Goal: Task Accomplishment & Management: Manage account settings

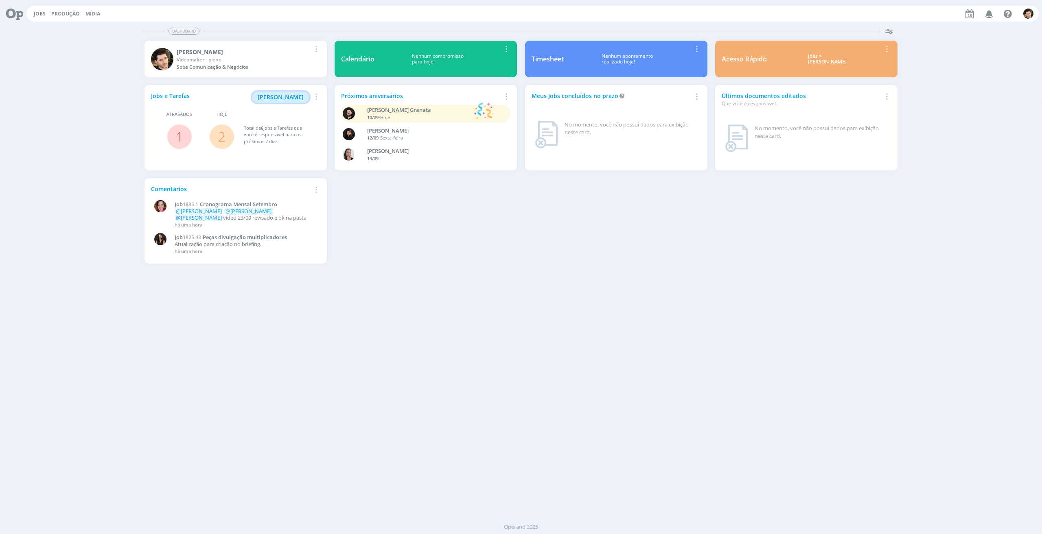
click at [284, 94] on span "[PERSON_NAME]" at bounding box center [281, 97] width 46 height 8
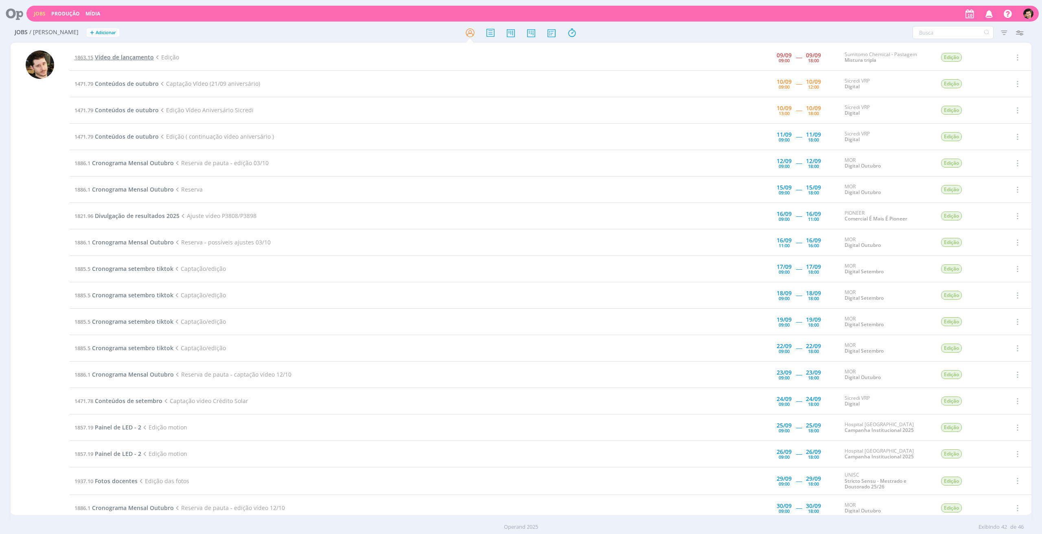
click at [117, 56] on span "Vídeo de lançamento" at bounding box center [124, 57] width 59 height 8
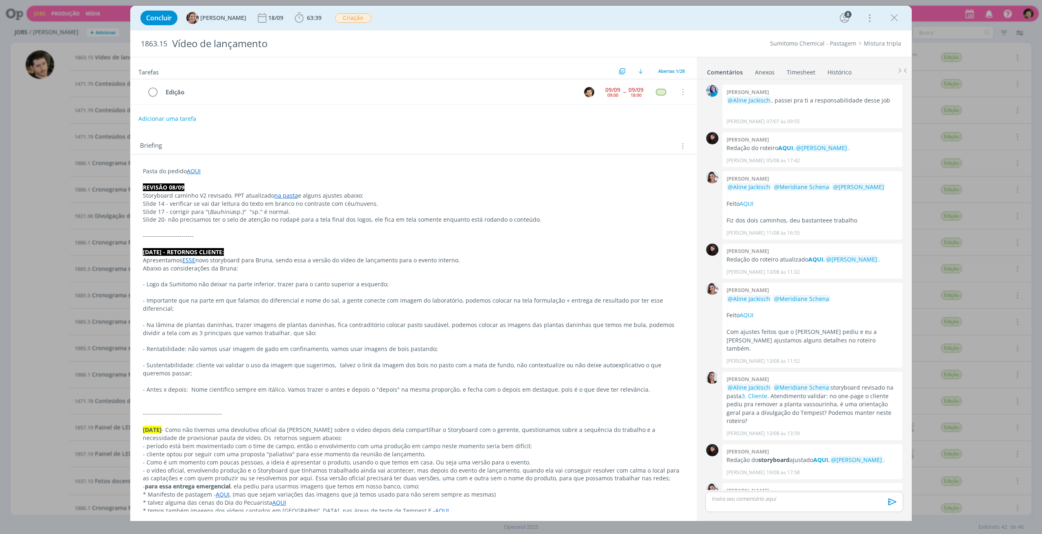
scroll to position [632, 0]
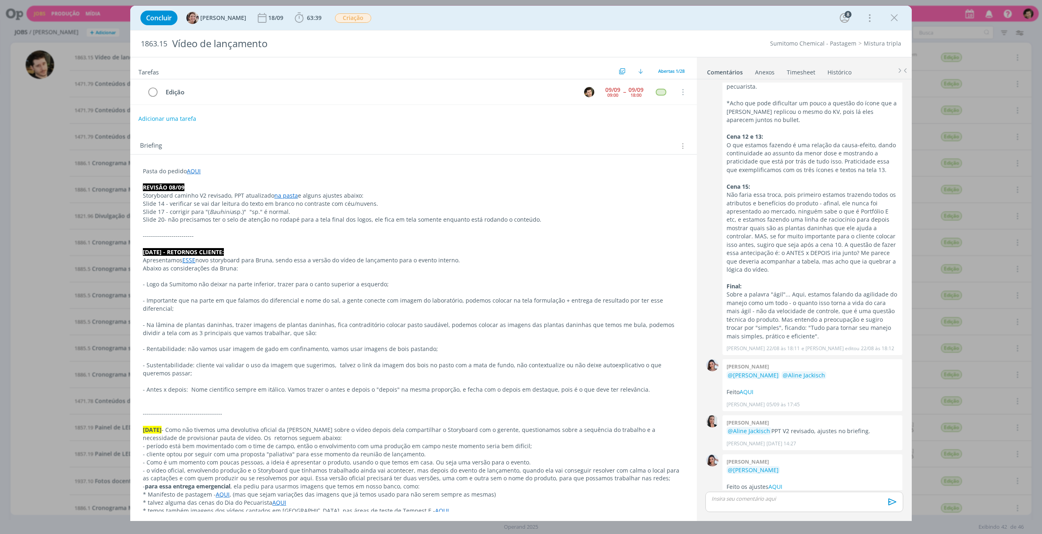
click at [781, 500] on p "dialog" at bounding box center [804, 498] width 185 height 7
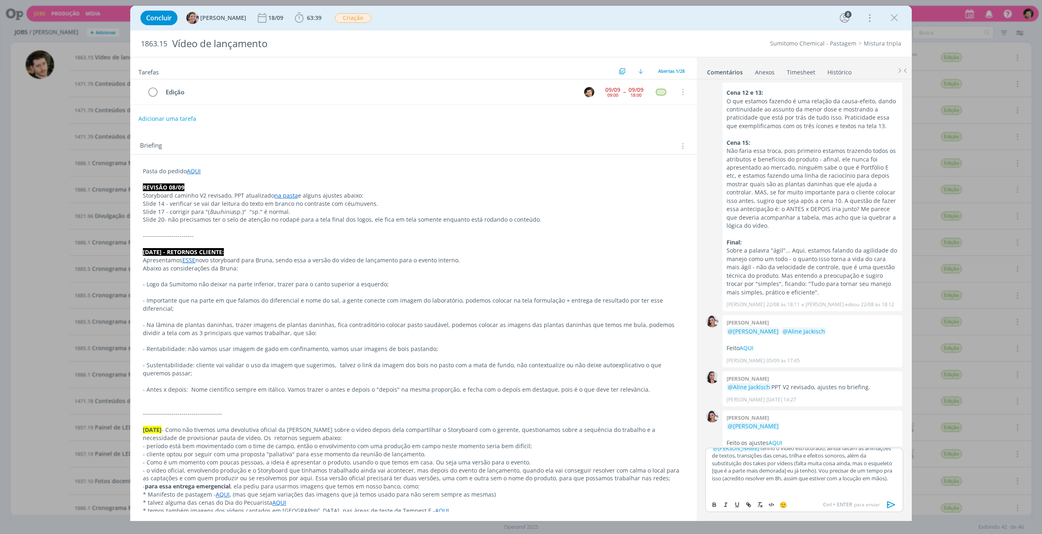
click at [817, 475] on p "﻿ @ Aline Jackisch ﻿ tenho o vídeo estruturado, ainda faltam as animações de te…" at bounding box center [804, 463] width 185 height 37
click at [895, 505] on icon "dialog" at bounding box center [891, 505] width 8 height 7
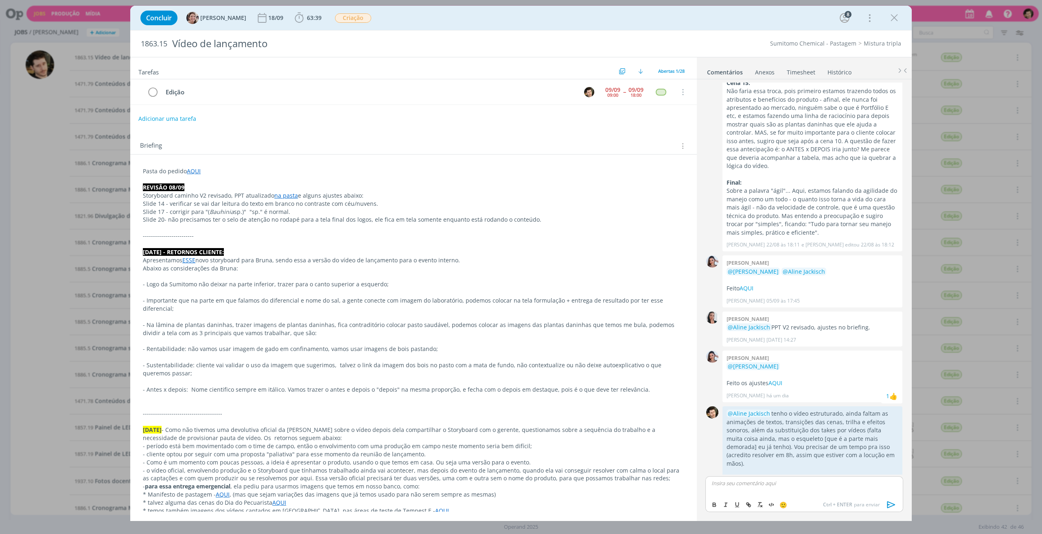
scroll to position [737, 0]
click at [175, 119] on button "Adicionar uma tarefa" at bounding box center [167, 119] width 58 height 14
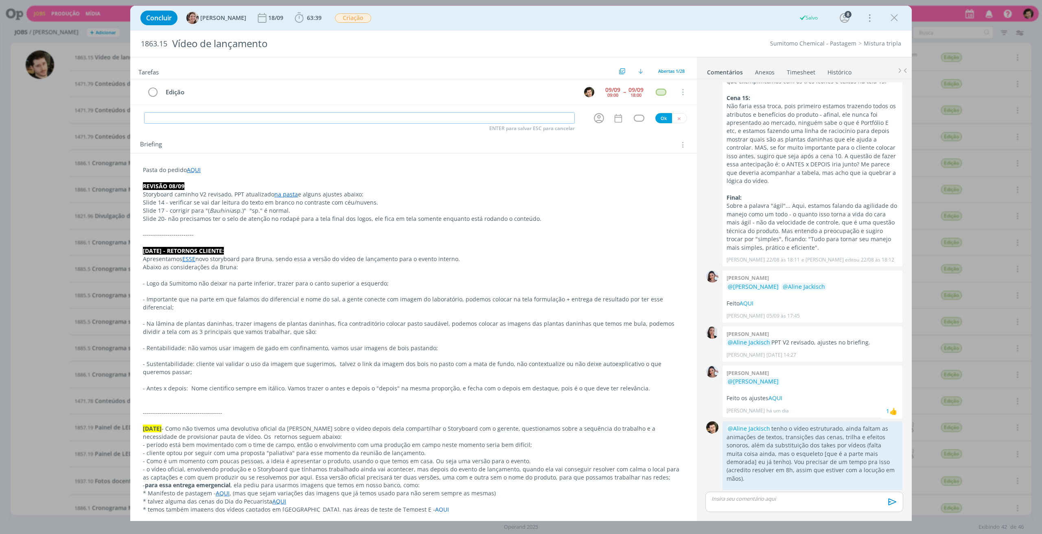
click at [187, 118] on input "dialog" at bounding box center [359, 117] width 431 height 11
click at [593, 113] on icon "dialog" at bounding box center [599, 118] width 13 height 13
type input "Continuidade"
type input "aline"
click at [646, 158] on div "[PERSON_NAME]" at bounding box center [642, 163] width 98 height 17
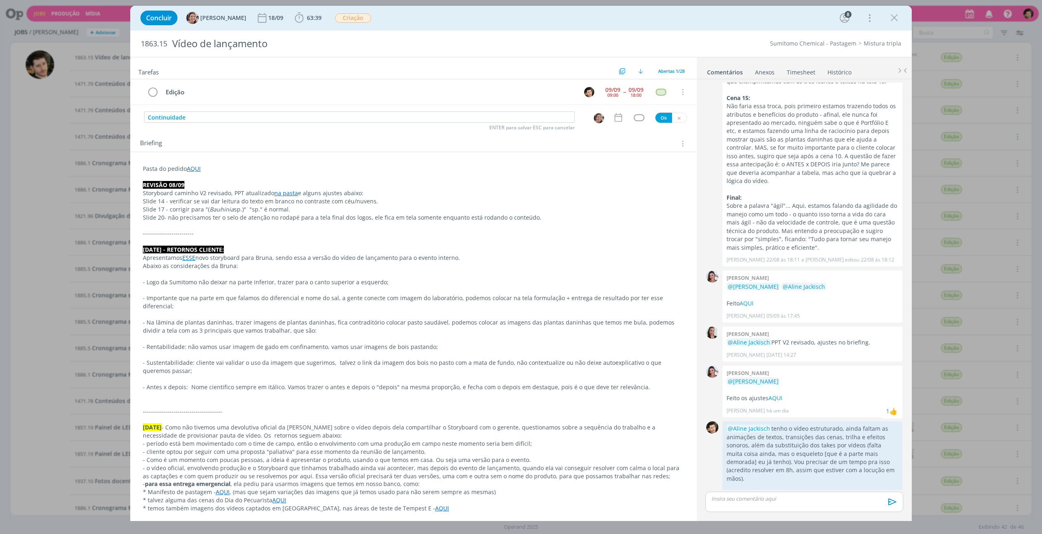
click at [617, 117] on icon "dialog" at bounding box center [618, 117] width 11 height 11
click at [621, 196] on span "10" at bounding box center [615, 196] width 15 height 15
click at [668, 282] on button "Ok" at bounding box center [662, 279] width 20 height 10
click at [637, 120] on div "dialog" at bounding box center [639, 119] width 10 height 7
type input "ate"
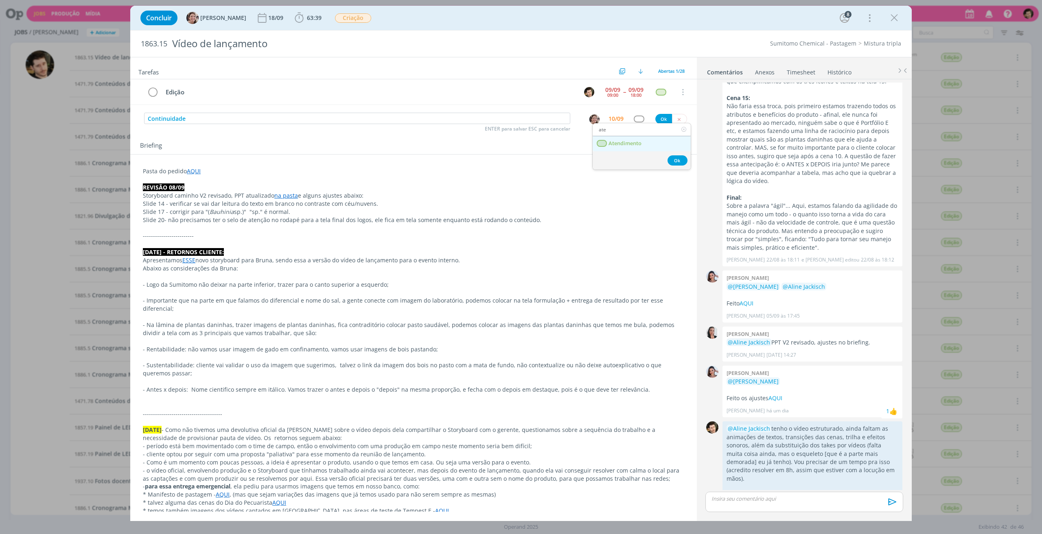
click at [624, 144] on span "Atendimento" at bounding box center [624, 143] width 33 height 7
click at [659, 118] on button "Ok" at bounding box center [663, 119] width 17 height 10
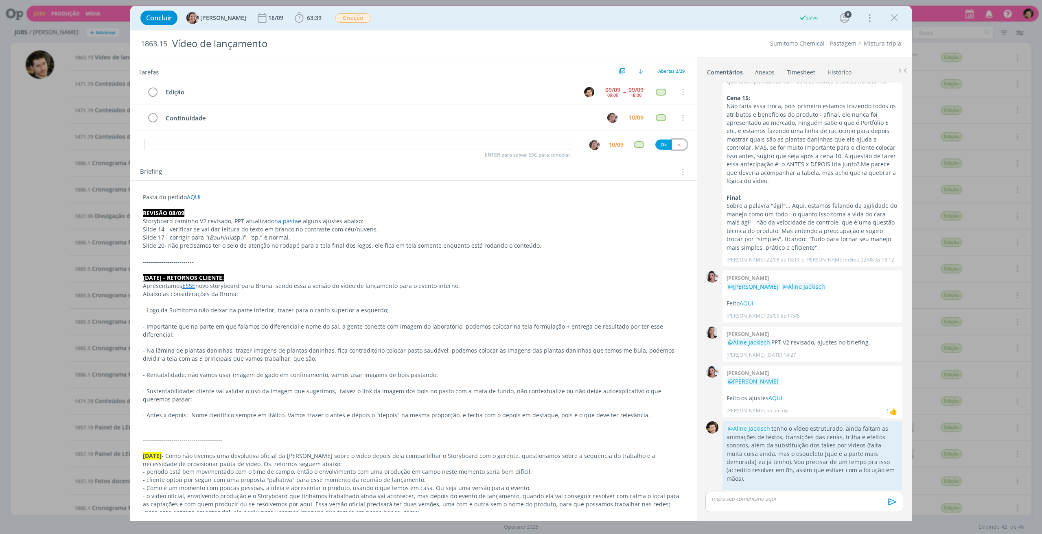
click at [676, 144] on icon "dialog" at bounding box center [678, 144] width 5 height 5
click at [157, 90] on icon "dialog" at bounding box center [152, 92] width 11 height 12
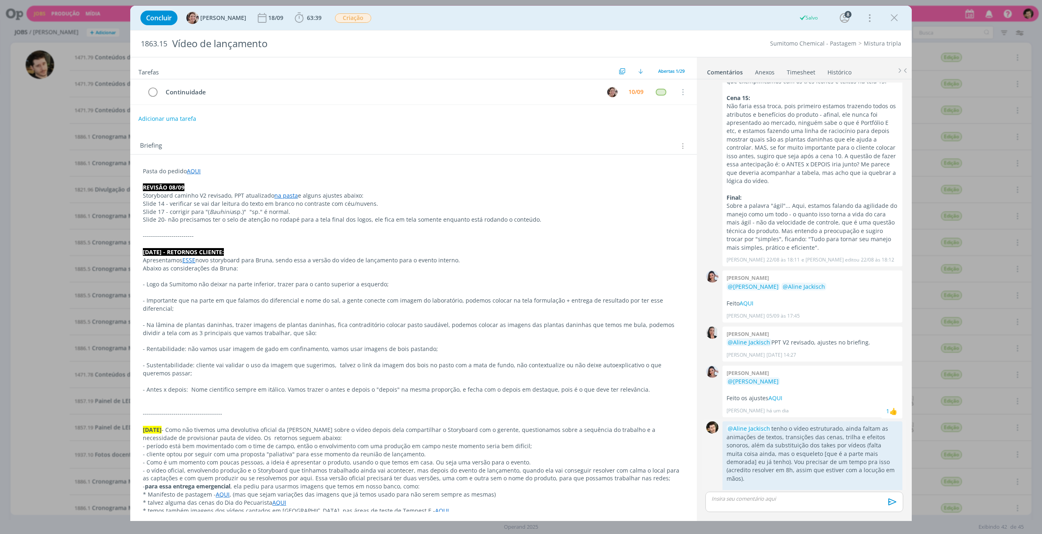
click at [869, 442] on p "@Aline Jackisch tenho o vídeo estruturado, ainda faltam as animações de textos,…" at bounding box center [812, 454] width 172 height 58
click at [894, 19] on icon "dialog" at bounding box center [894, 18] width 12 height 12
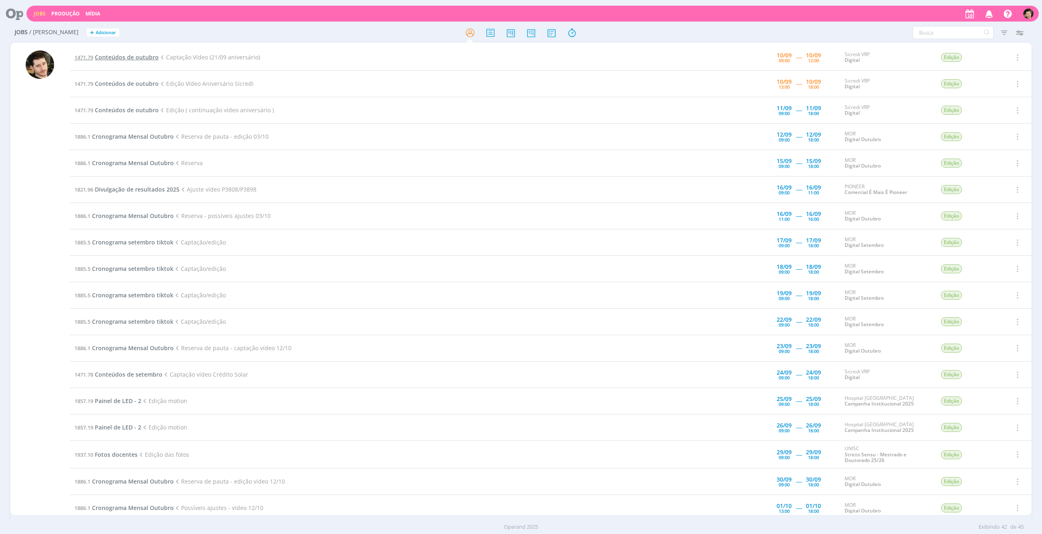
click at [126, 57] on span "Conteúdos de outubro" at bounding box center [127, 57] width 64 height 8
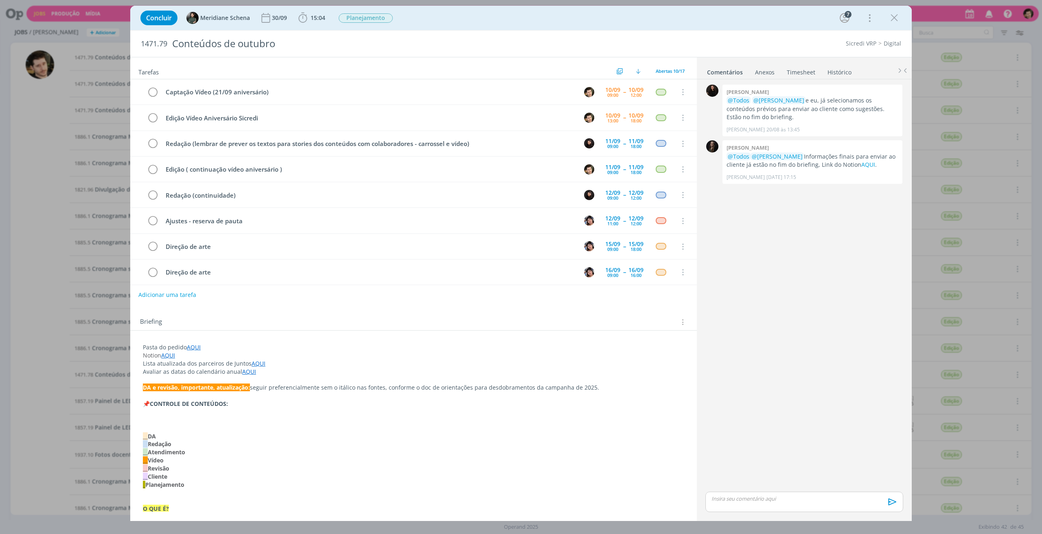
click at [797, 70] on link "Timesheet" at bounding box center [800, 71] width 29 height 12
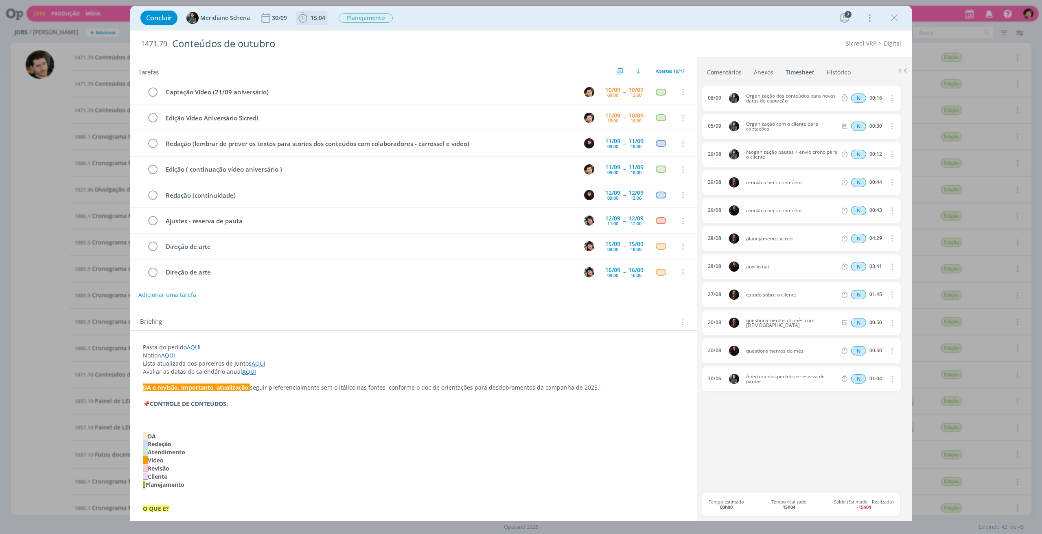
click at [316, 15] on span "15:04" at bounding box center [318, 18] width 15 height 8
click at [388, 35] on button "Apontar" at bounding box center [376, 36] width 34 height 9
type input "02:15"
click at [370, 86] on input "Selecione a tarefa" at bounding box center [349, 87] width 91 height 12
click at [332, 96] on input "dialog" at bounding box center [349, 99] width 91 height 11
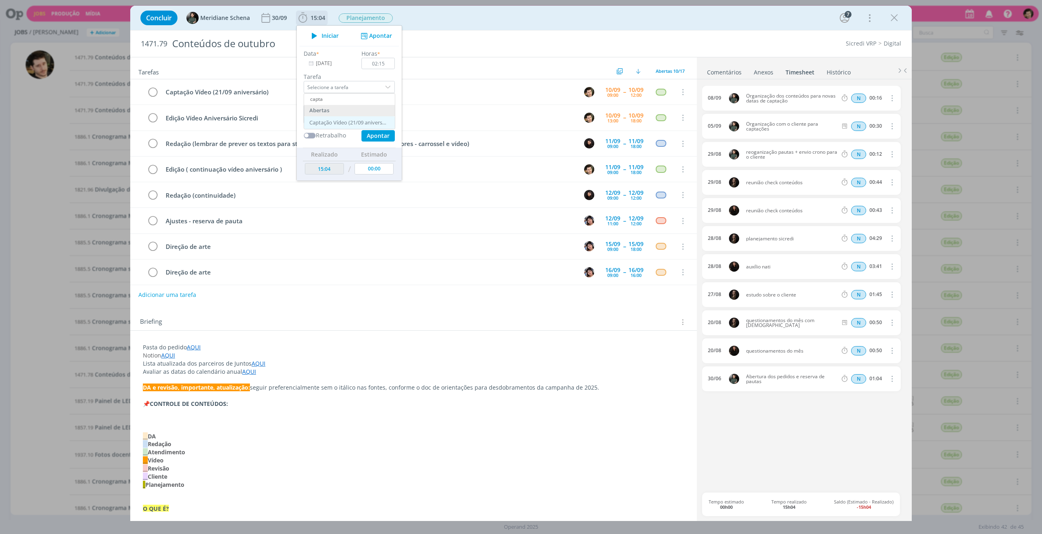
type input "capta"
click at [346, 124] on div "Captação Vídeo (21/09 aniversário) - Vinícius Marques" at bounding box center [347, 123] width 77 height 7
type input "Captação Vídeo (21/09 aniversário)"
click at [358, 115] on textarea "dialog" at bounding box center [349, 114] width 91 height 19
type textarea "Captação de Vídeo."
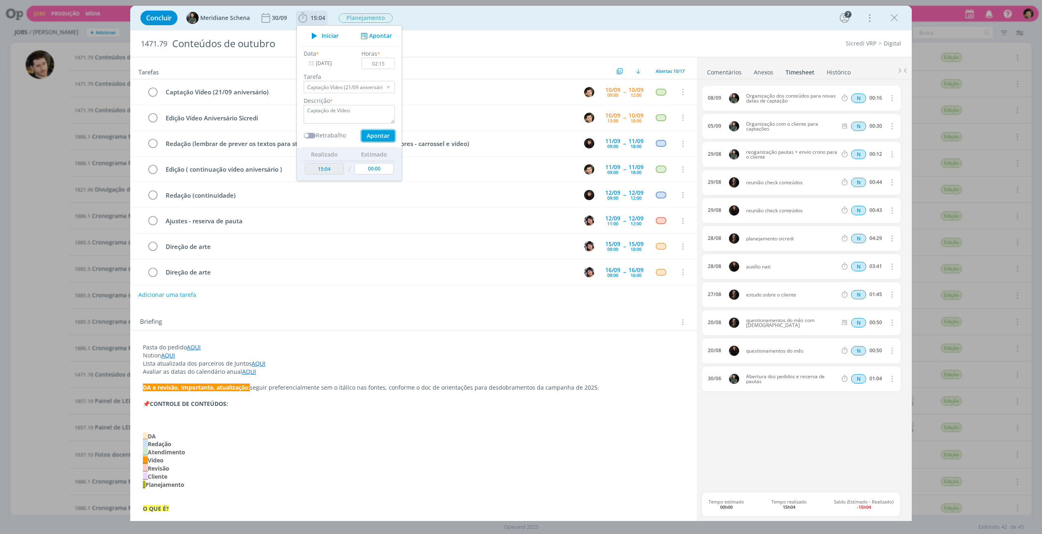
click at [375, 137] on button "Apontar" at bounding box center [377, 135] width 33 height 11
type input "17:19"
type input "00:00"
click at [713, 72] on link "Comentários" at bounding box center [724, 71] width 35 height 12
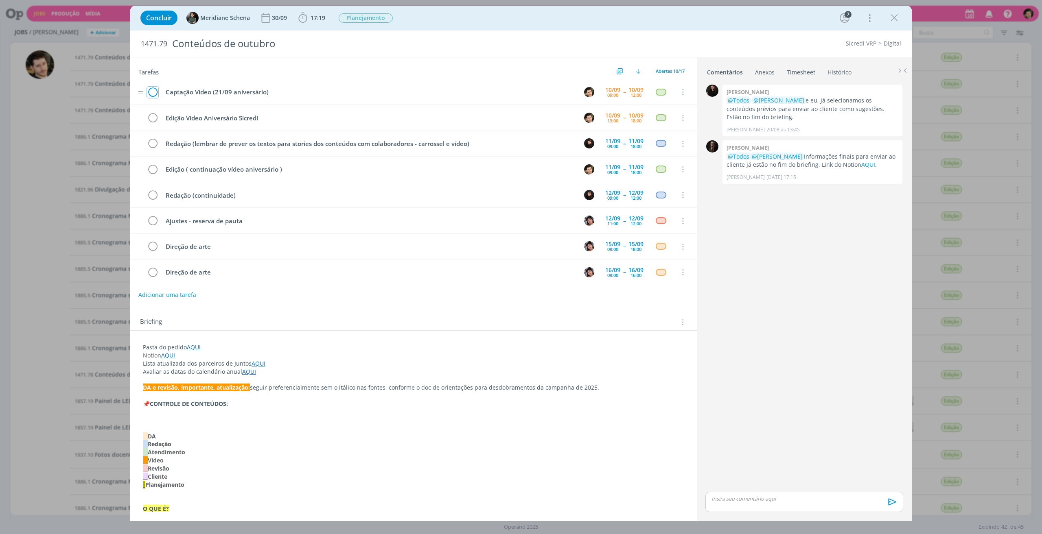
click at [153, 91] on icon "dialog" at bounding box center [152, 92] width 11 height 12
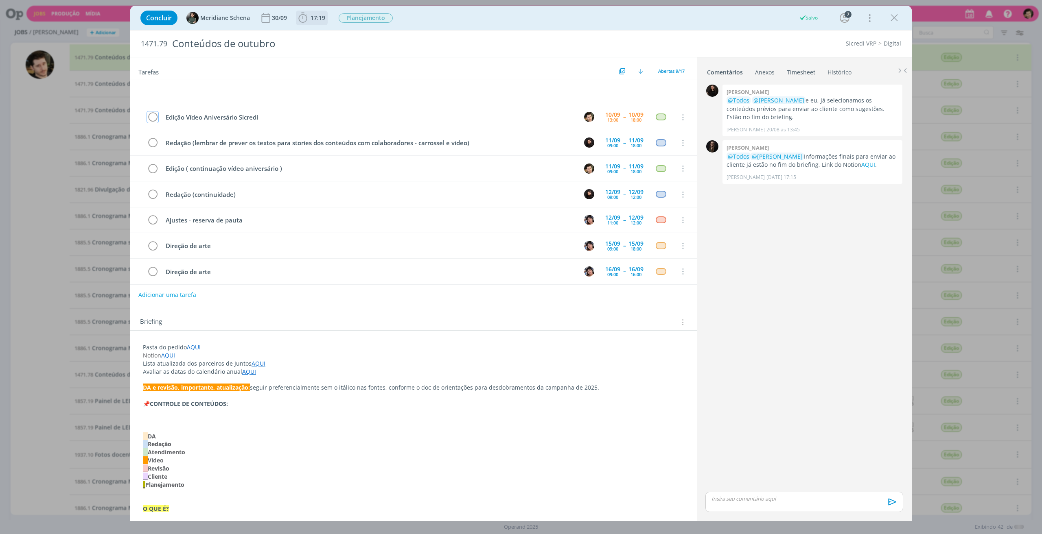
click at [309, 15] on span "17:19" at bounding box center [312, 18] width 30 height 12
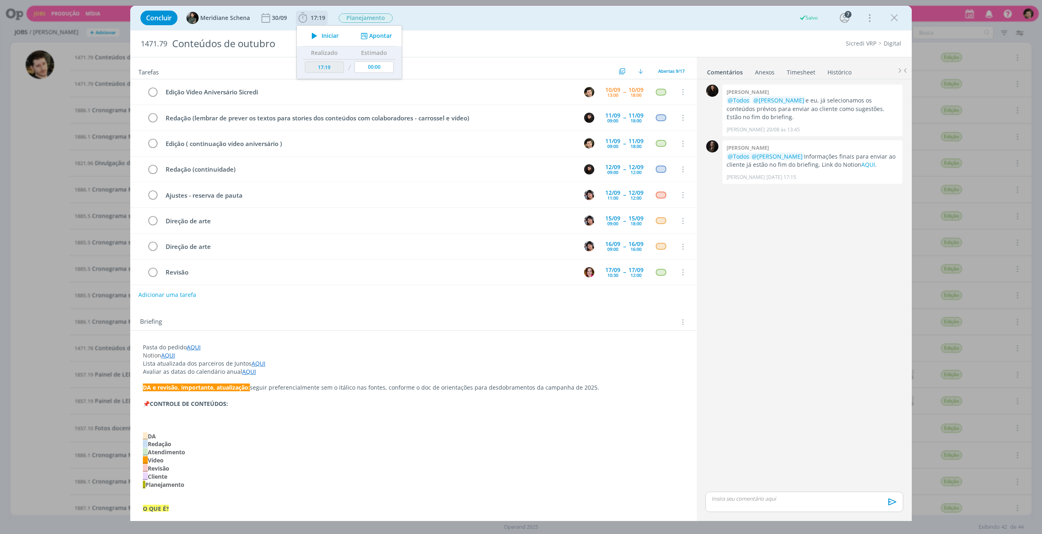
click at [374, 36] on button "Apontar" at bounding box center [376, 36] width 34 height 9
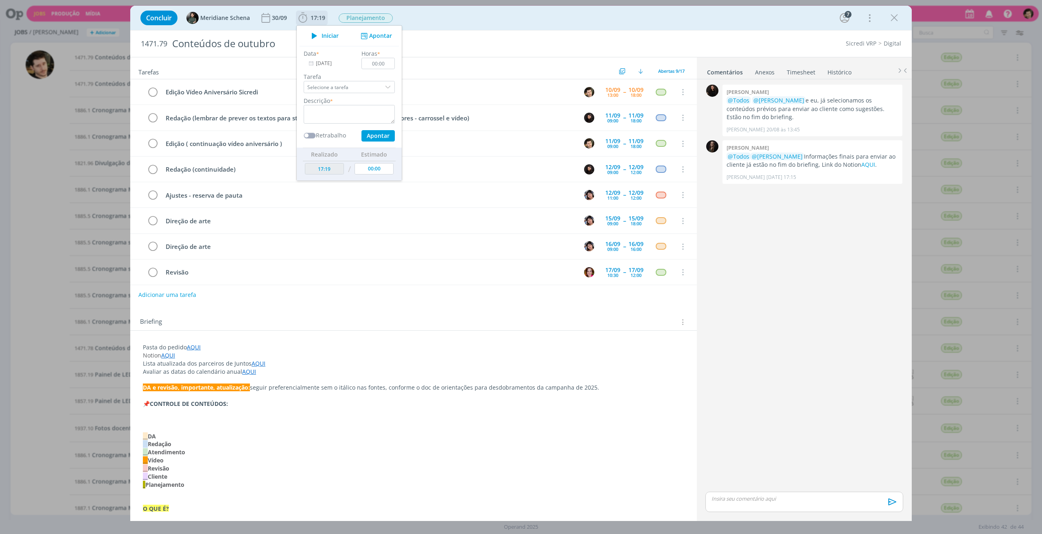
click at [315, 42] on div "Iniciar Apontar" at bounding box center [349, 36] width 105 height 20
click at [322, 33] on span "Iniciar" at bounding box center [330, 36] width 17 height 6
click at [501, 19] on div "Concluir Meridiane Schena 30/09 17:19 Iniciar Apontar Data * 10/09/2025 Horas *…" at bounding box center [520, 18] width 769 height 20
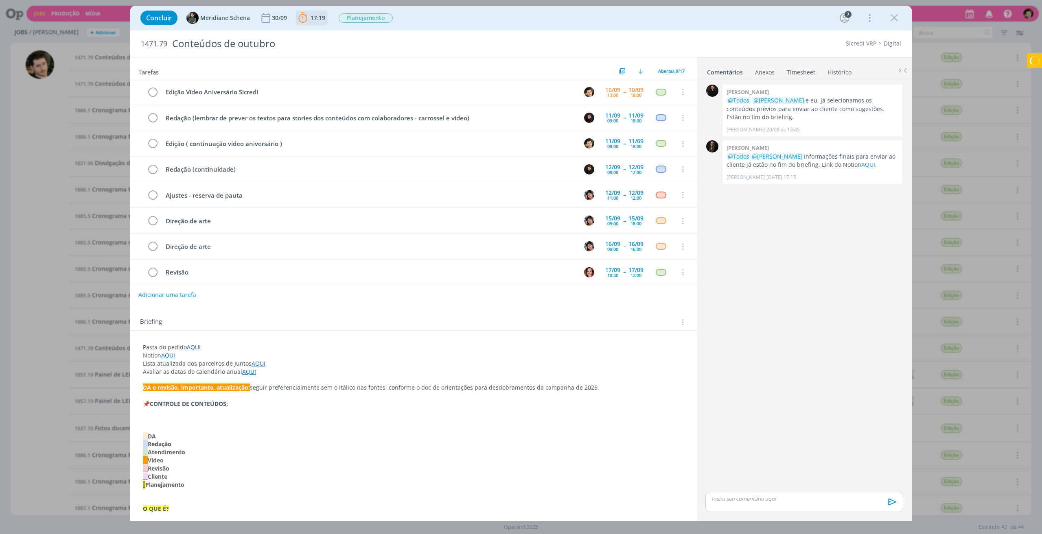
click at [315, 18] on span "17:19" at bounding box center [318, 18] width 15 height 8
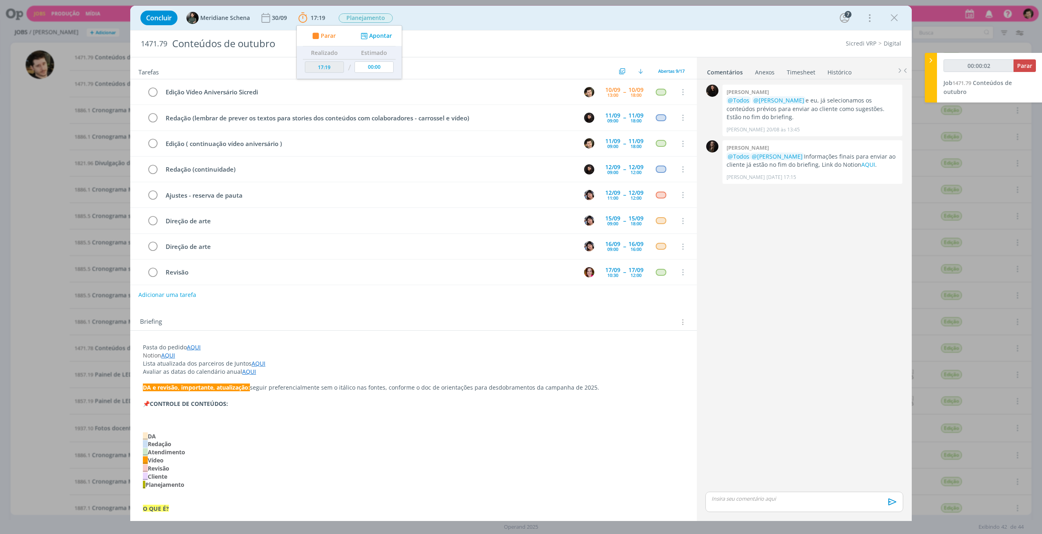
click at [512, 27] on div "Concluir Meridiane Schena 30/09 17:19 Parar Apontar Data * 10/09/2025 Horas * 0…" at bounding box center [520, 18] width 769 height 20
click at [195, 345] on link "AQUI" at bounding box center [194, 348] width 14 height 8
click at [205, 363] on link "https://sobeae.sharepoint.com/:f:/s/SOBEAE/Es6KL3p4S4RGgIJvqeGb8P8B-GtJqAUZjHJx…" at bounding box center [195, 363] width 61 height 11
type input "00:30:41"
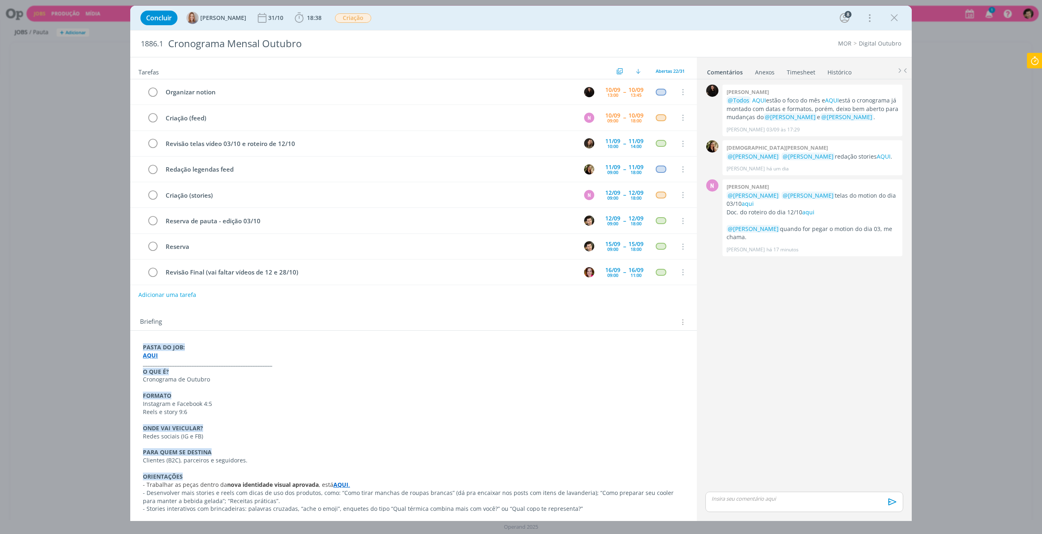
click at [152, 353] on strong "AQUI" at bounding box center [150, 356] width 15 height 8
click at [177, 367] on link "[URL][DOMAIN_NAME]" at bounding box center [195, 370] width 61 height 11
click at [810, 214] on link "aqui" at bounding box center [808, 212] width 12 height 8
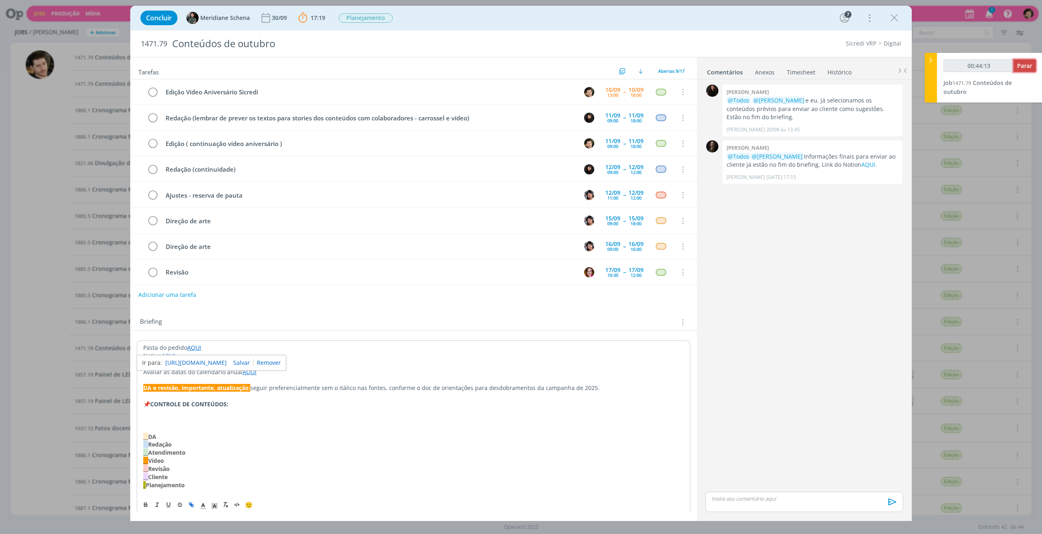
click at [1023, 65] on span "Parar" at bounding box center [1024, 66] width 15 height 8
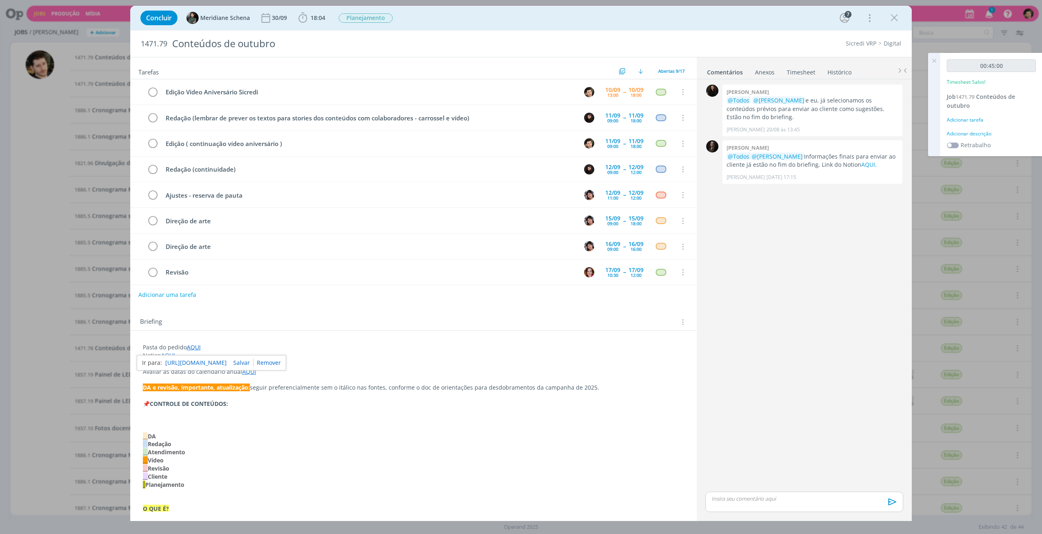
click at [975, 119] on div "Adicionar tarefa" at bounding box center [991, 119] width 89 height 7
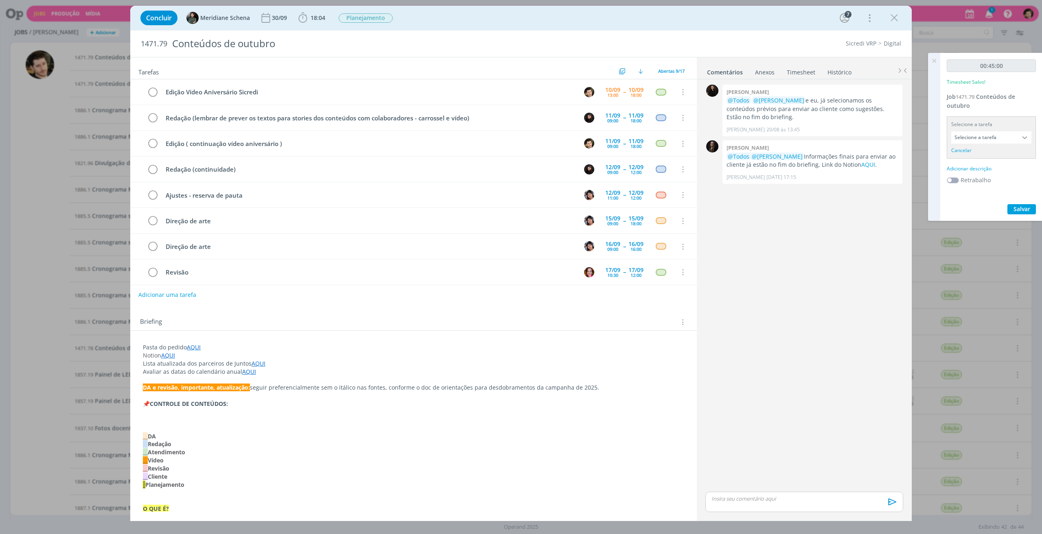
click at [991, 137] on input "Selecione a tarefa" at bounding box center [991, 137] width 80 height 12
click at [986, 149] on input "text" at bounding box center [991, 149] width 79 height 11
type input "edição"
click at [989, 188] on div "Edição Vídeo Aniversário Sicredi - Vinícius Marques" at bounding box center [992, 187] width 70 height 7
type input "Edição Vídeo Aniversário Sicredi"
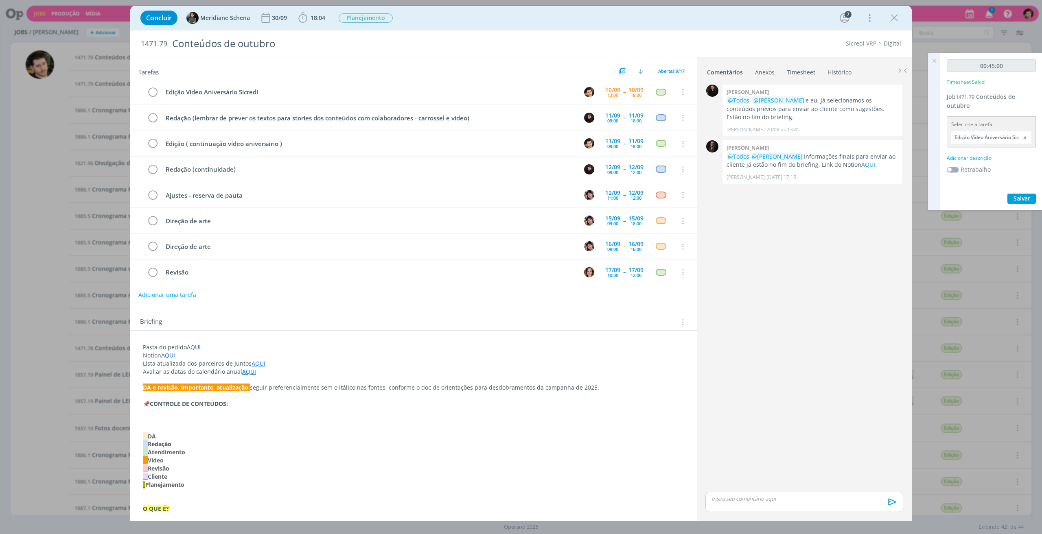
click at [986, 160] on div "Adicionar descrição" at bounding box center [991, 158] width 89 height 7
click at [989, 169] on textarea at bounding box center [991, 171] width 85 height 29
type textarea "E"
type textarea "Descarga de Material."
click at [1022, 222] on span "Salvar" at bounding box center [1021, 224] width 17 height 8
